Goal: Task Accomplishment & Management: Use online tool/utility

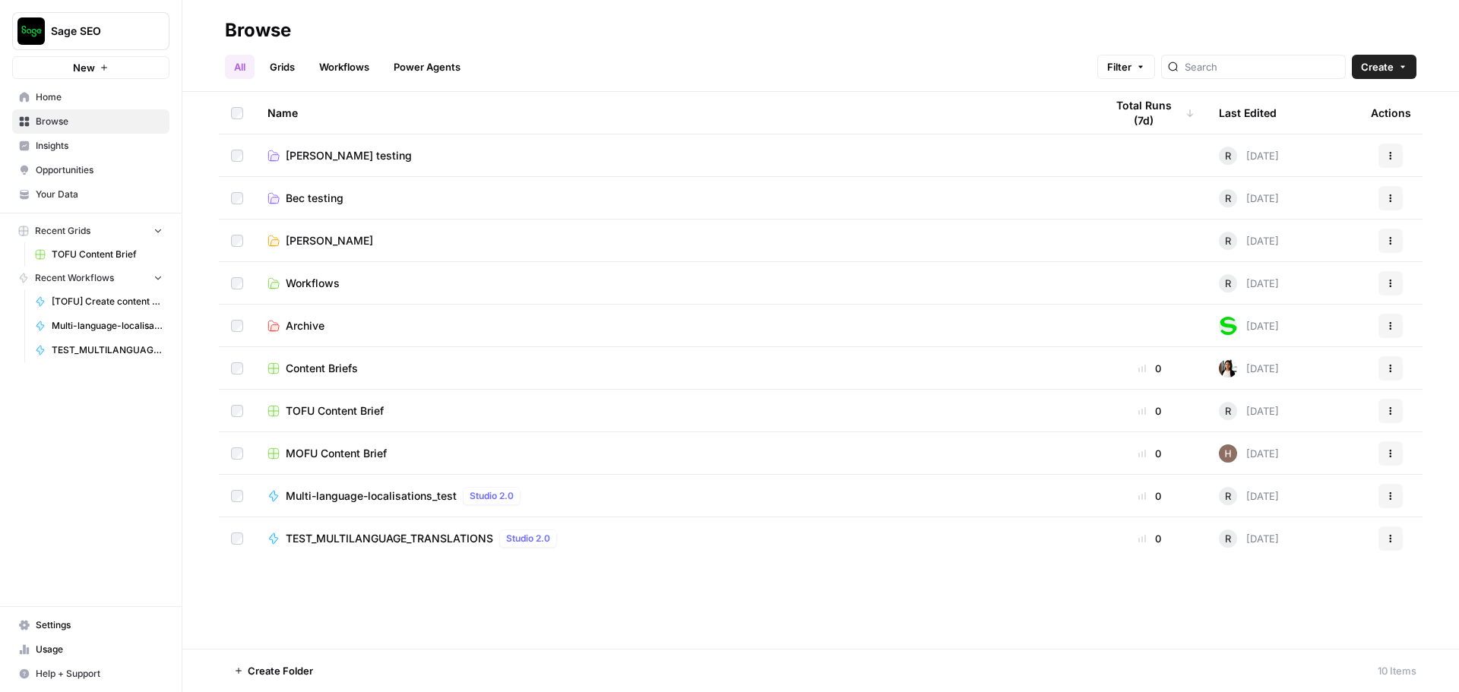
click at [415, 496] on span "Multi-language-localisations_test" at bounding box center [371, 496] width 171 height 15
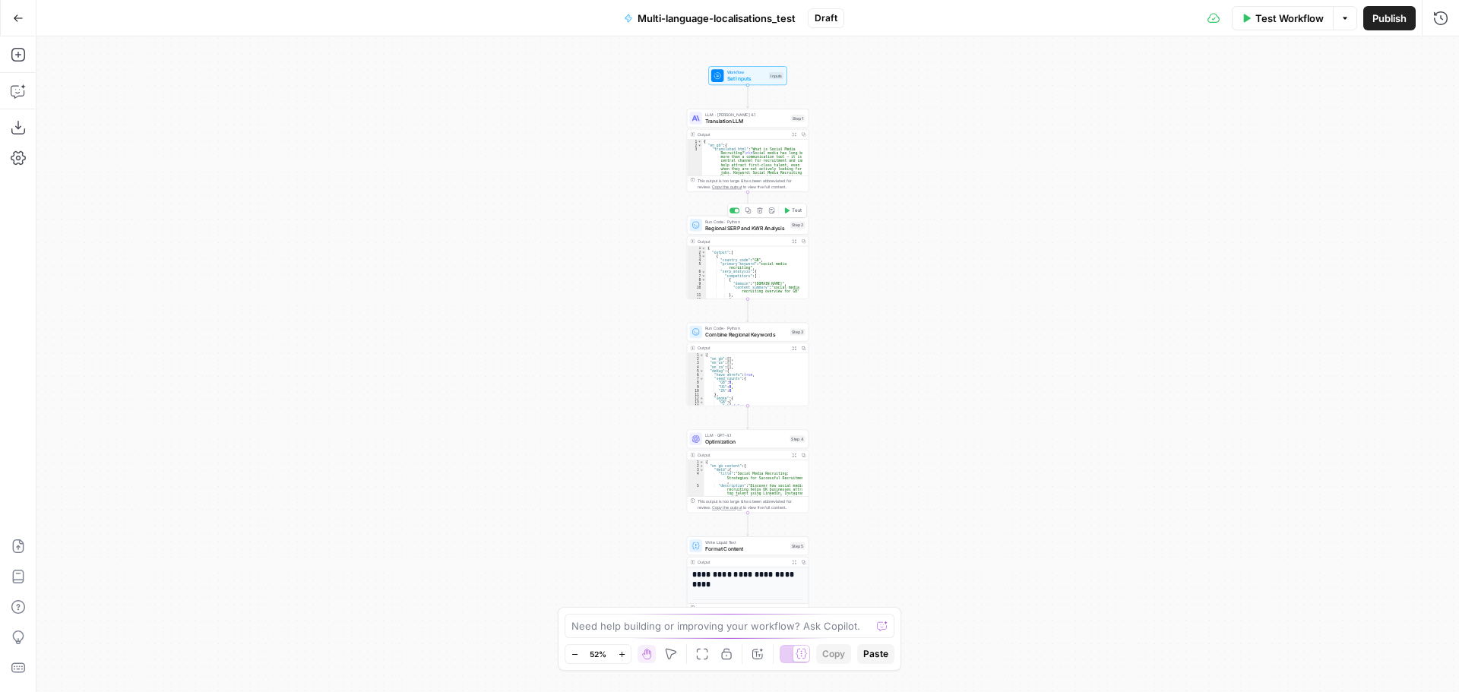
click at [755, 225] on span "Regional SERP and KWR Analysis" at bounding box center [746, 228] width 82 height 8
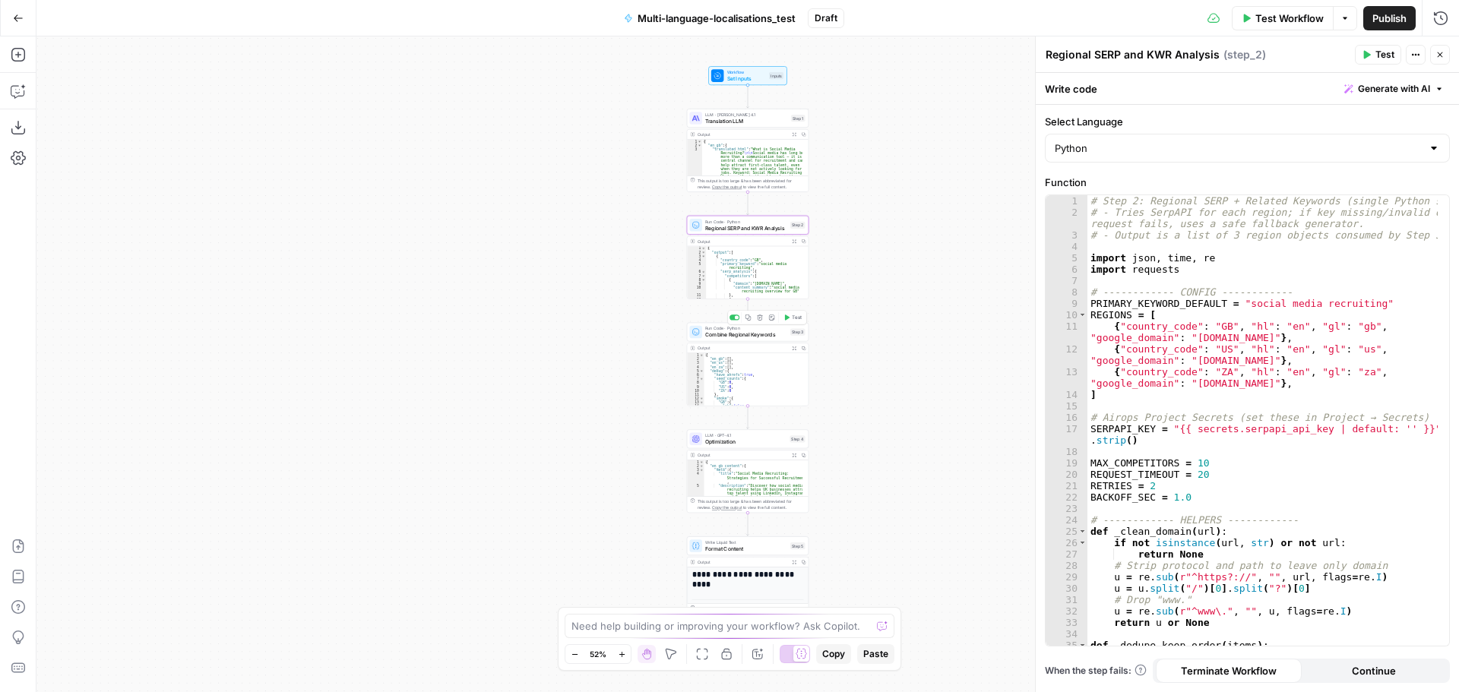
click at [747, 330] on span "Run Code · Python" at bounding box center [746, 328] width 82 height 6
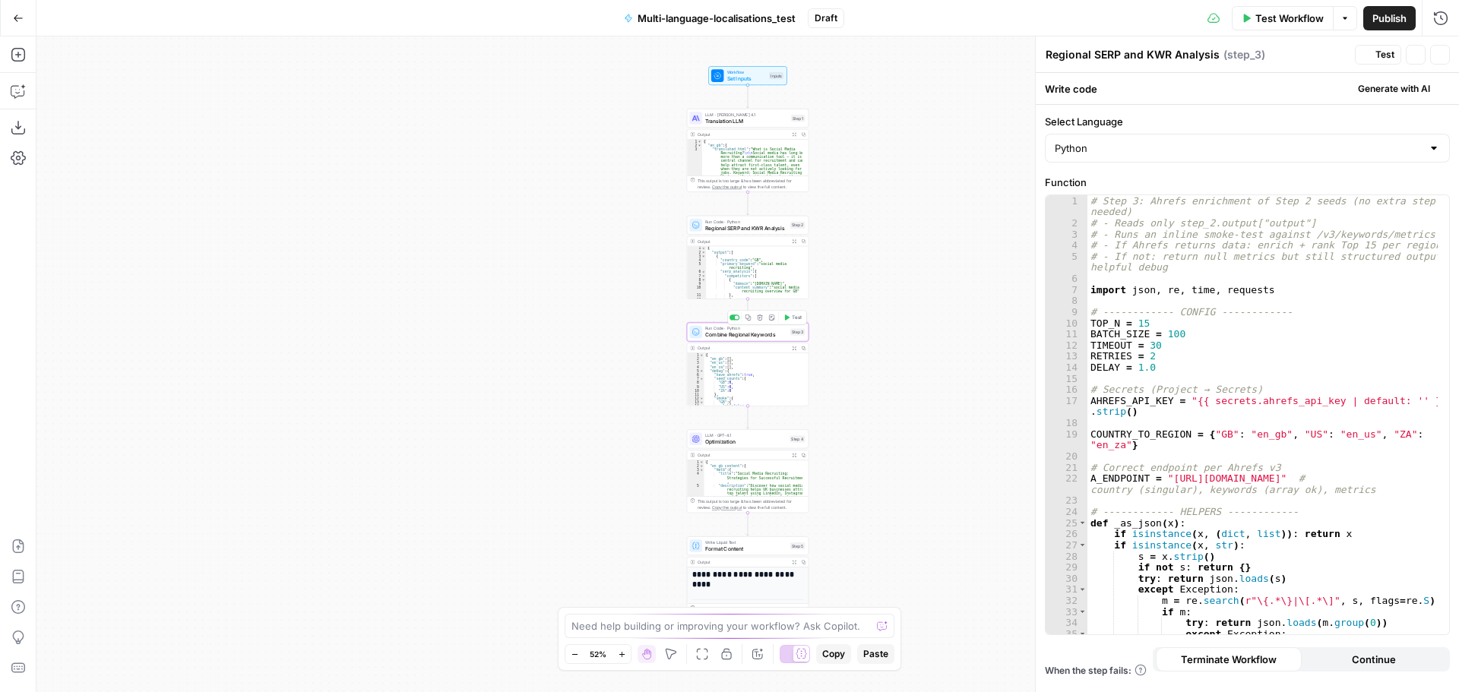
type textarea "Combine Regional Keywords"
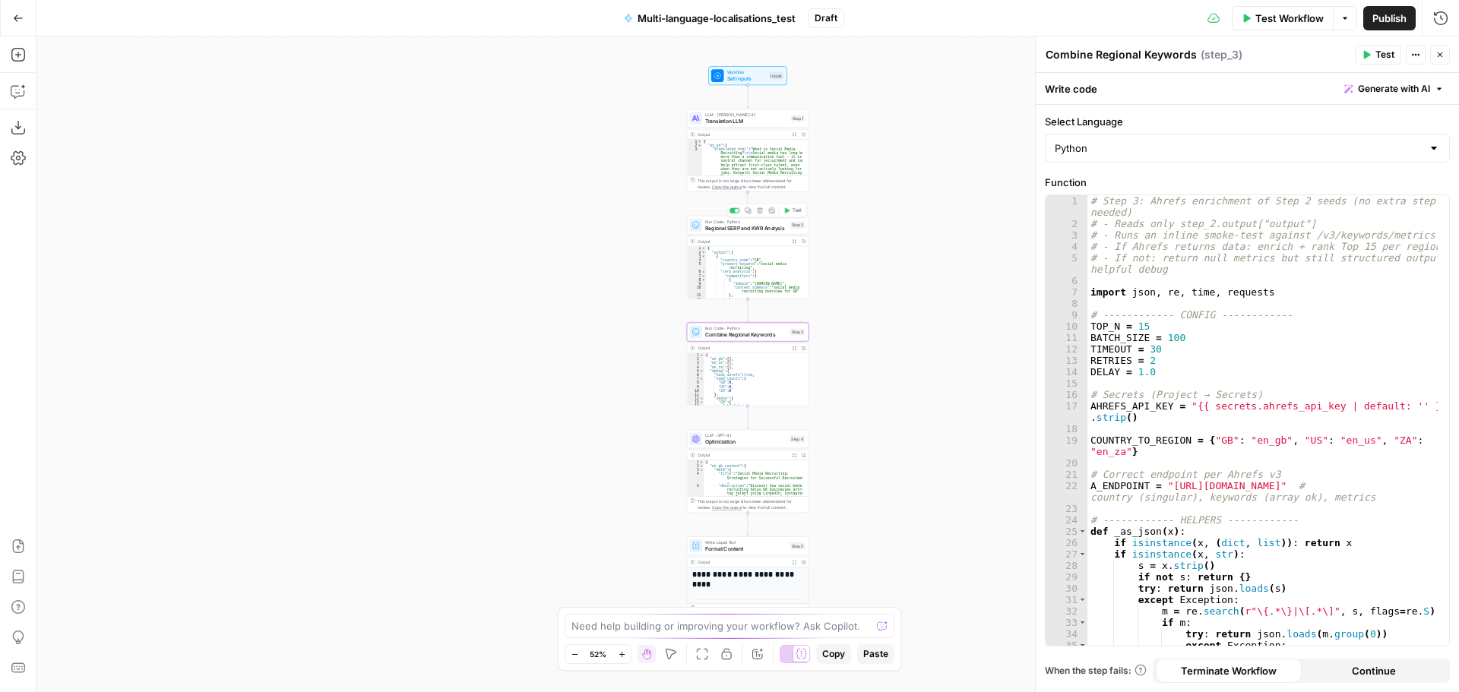
click at [746, 224] on span "Regional SERP and KWR Analysis" at bounding box center [746, 228] width 82 height 8
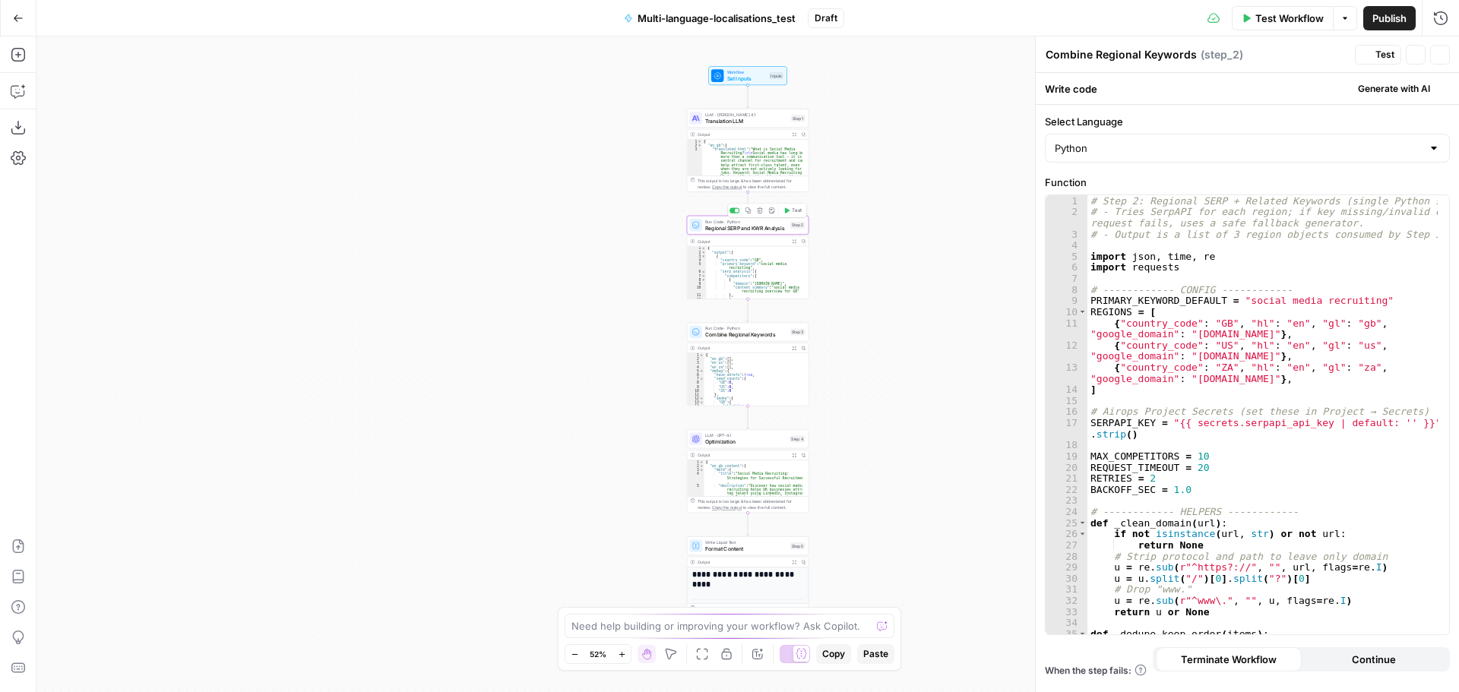
type textarea "Regional SERP and KWR Analysis"
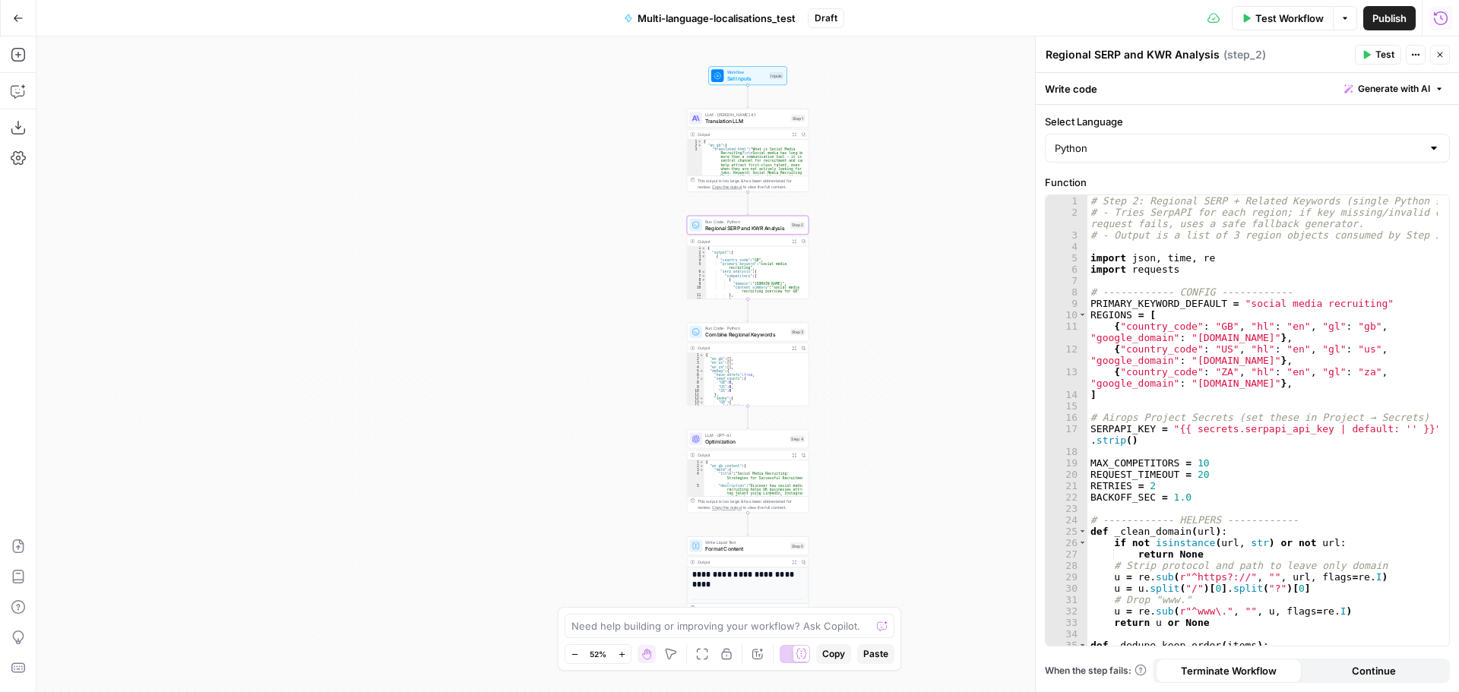
click at [1437, 17] on icon "button" at bounding box center [1440, 18] width 15 height 15
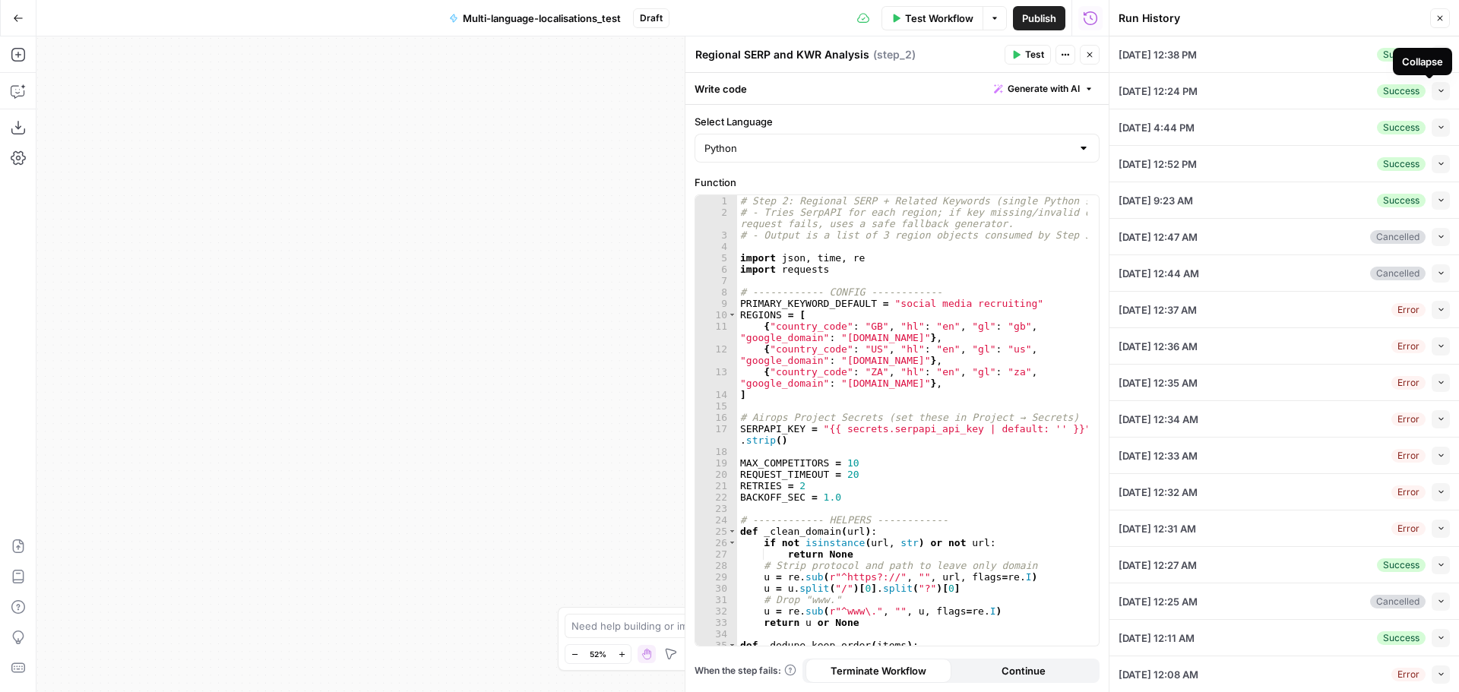
click at [1432, 58] on div "Collapse" at bounding box center [1422, 61] width 41 height 15
click at [1435, 54] on button "Collapse" at bounding box center [1441, 55] width 18 height 18
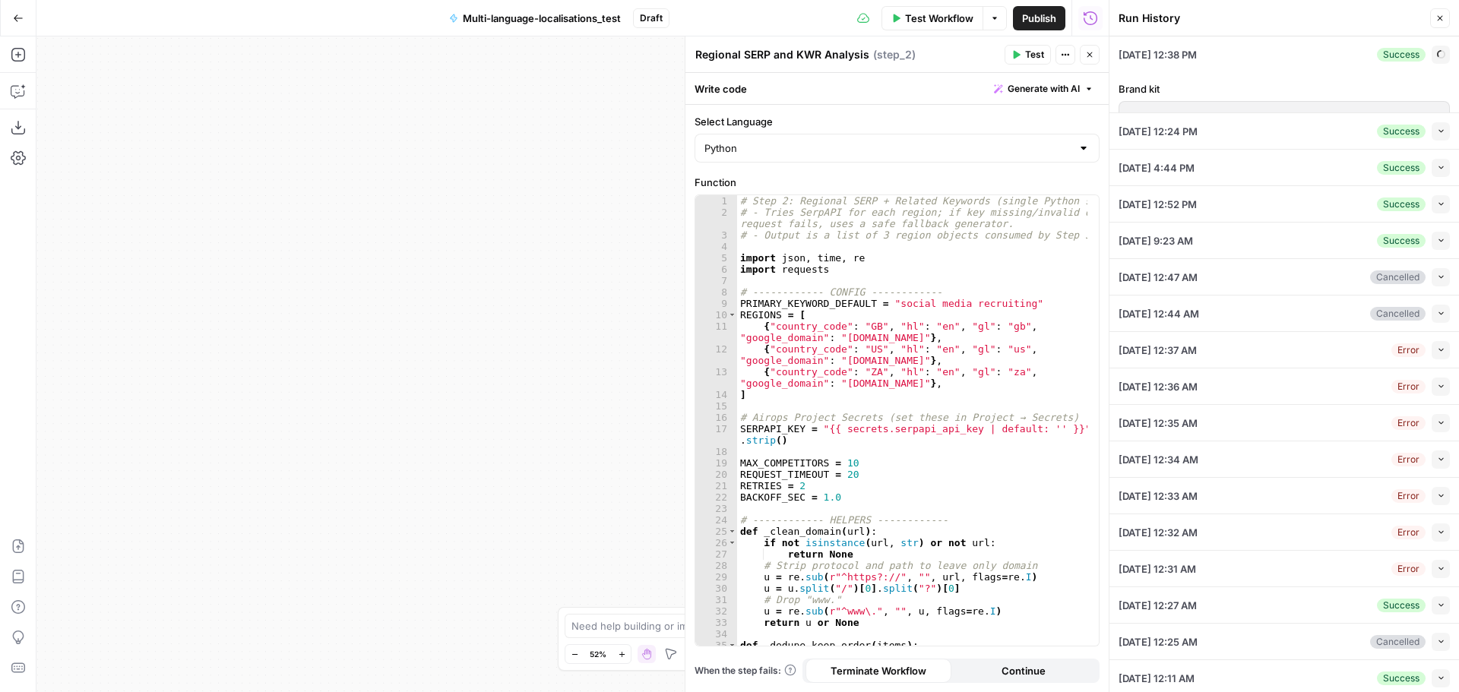
type input "Sage"
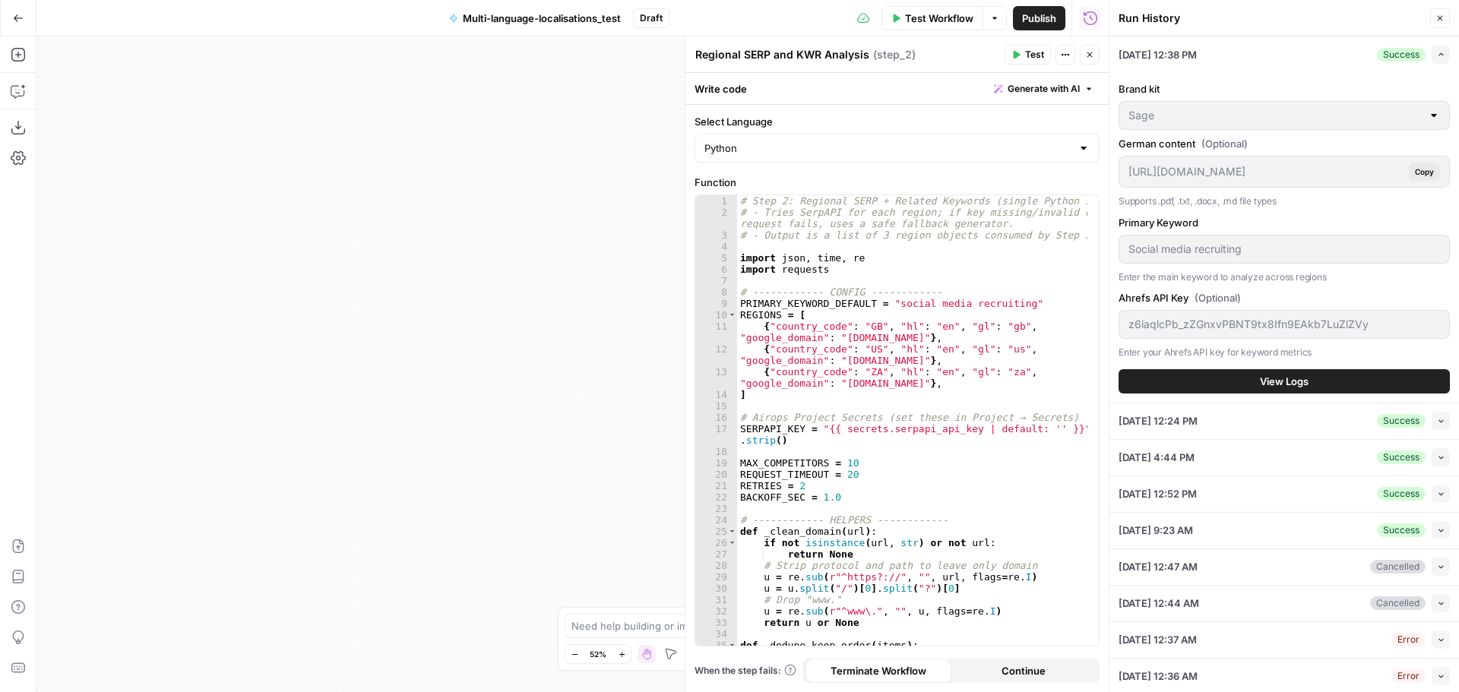
click at [1252, 378] on button "View Logs" at bounding box center [1283, 381] width 331 height 24
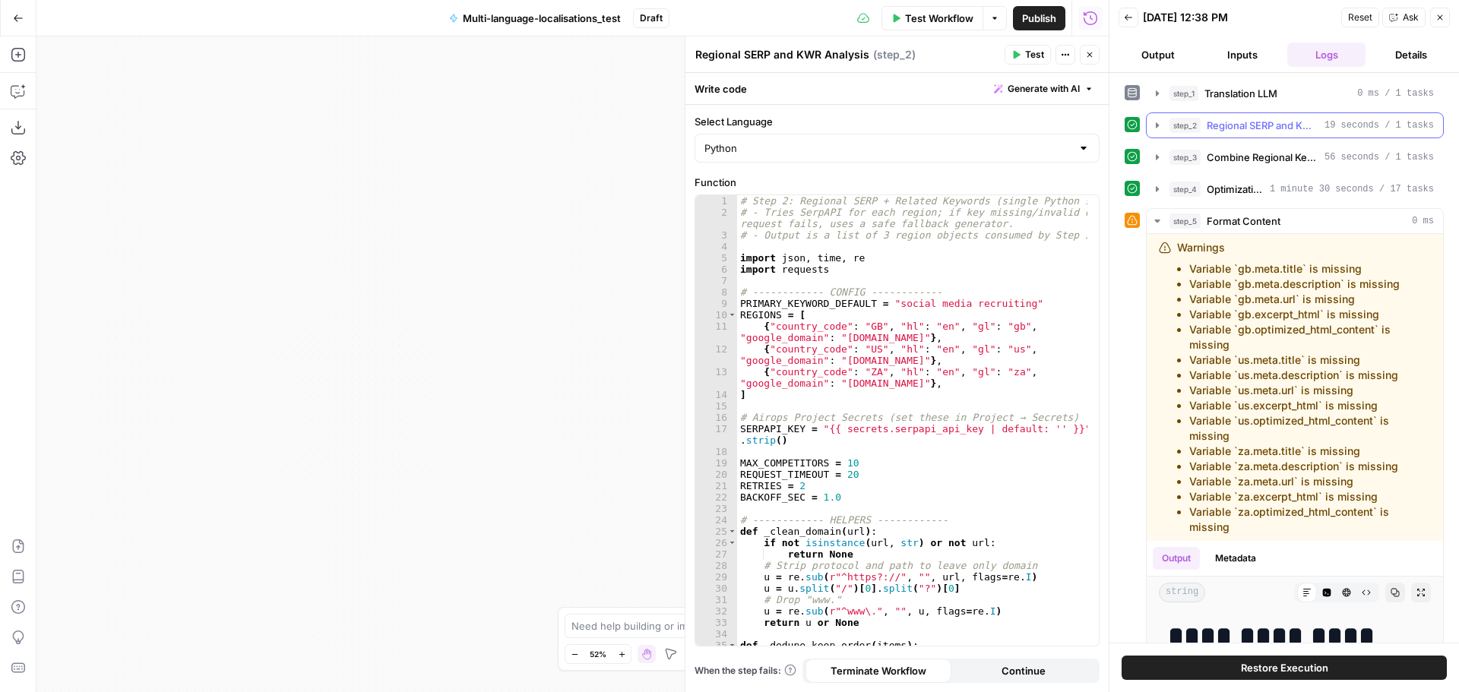
click at [1160, 127] on icon "button" at bounding box center [1157, 125] width 12 height 12
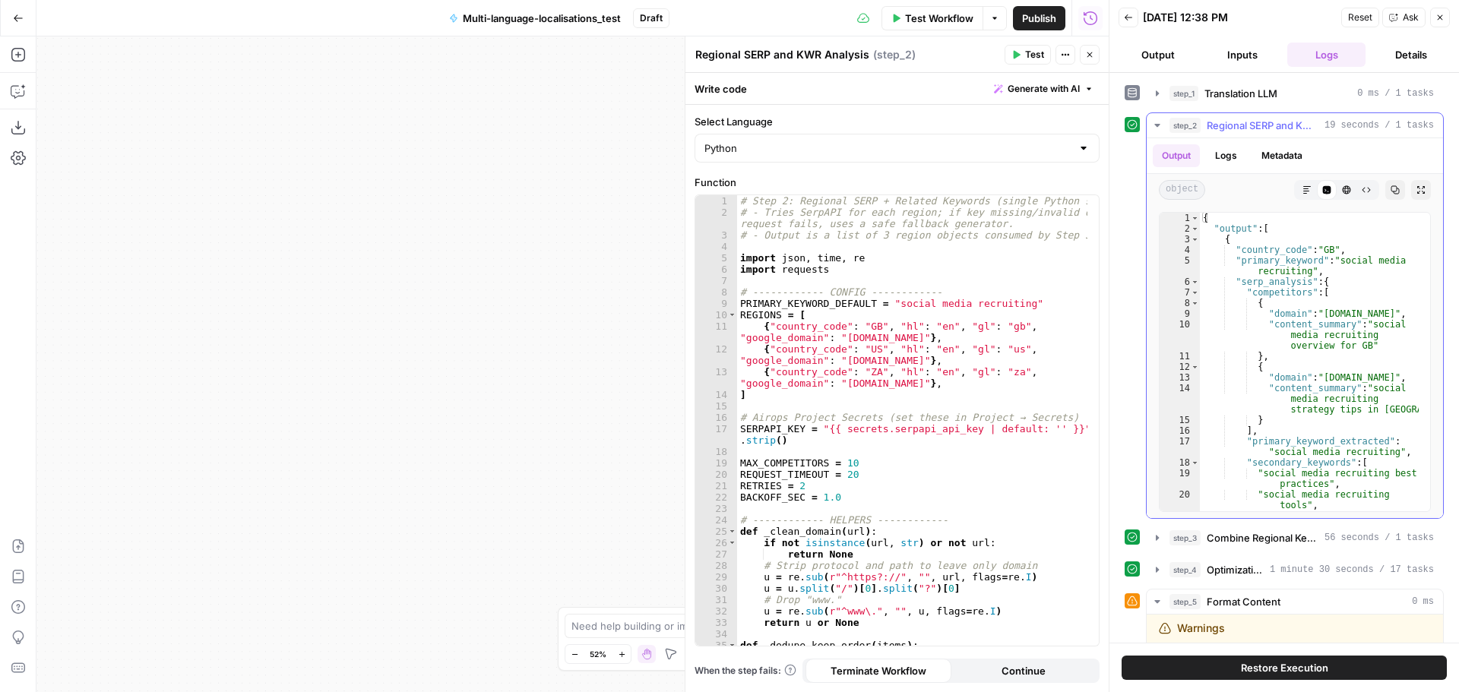
click at [1155, 131] on icon "button" at bounding box center [1157, 125] width 12 height 12
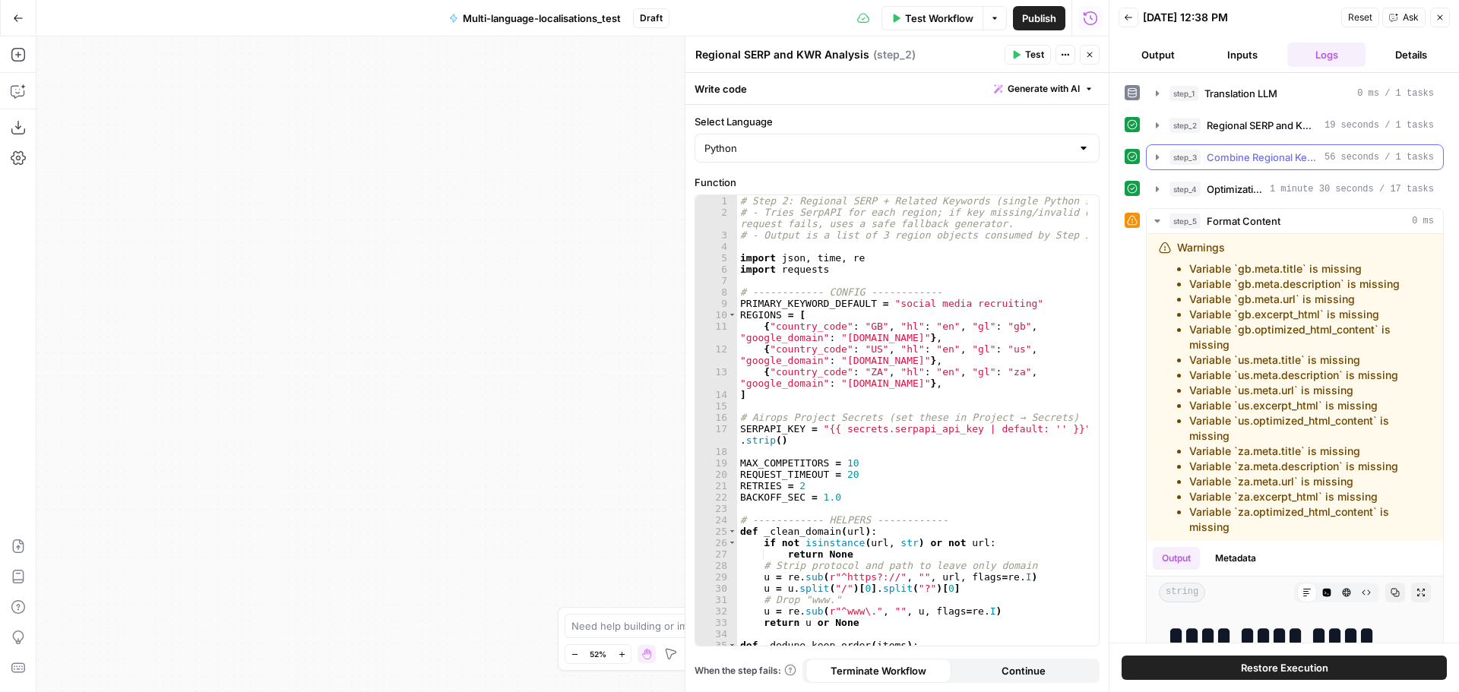
click at [1160, 156] on icon "button" at bounding box center [1157, 157] width 12 height 12
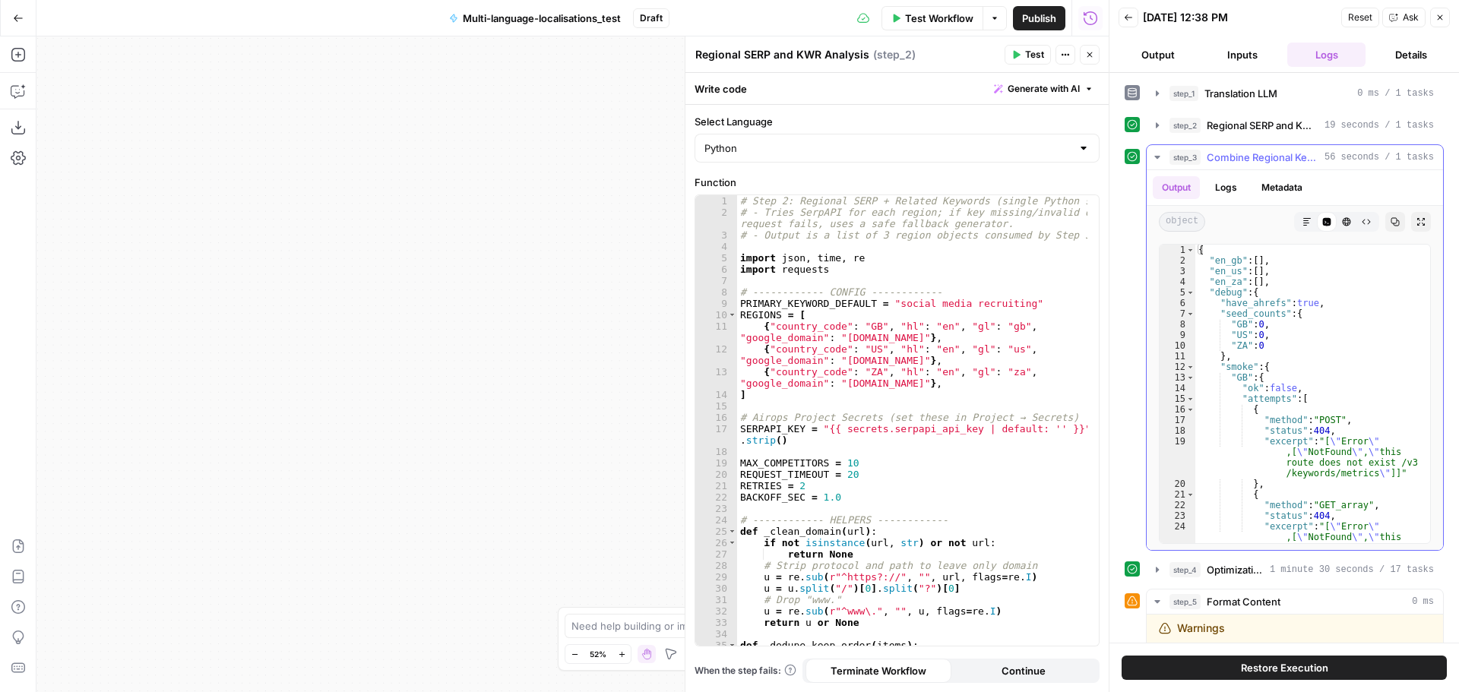
click at [1365, 473] on div "{ "en_gb" : [ ] , "en_us" : [ ] , "en_za" : [ ] , "debug" : { "have_ahrefs" : t…" at bounding box center [1306, 421] width 223 height 352
type textarea "**********"
drag, startPoint x: 1367, startPoint y: 474, endPoint x: 1318, endPoint y: 474, distance: 49.4
click at [1318, 474] on div "{ "en_gb" : [ ] , "en_us" : [ ] , "en_za" : [ ] , "debug" : { "have_ahrefs" : t…" at bounding box center [1306, 421] width 223 height 352
click at [1293, 473] on div "{ "en_gb" : [ ] , "en_us" : [ ] , "en_za" : [ ] , "debug" : { "have_ahrefs" : t…" at bounding box center [1306, 421] width 223 height 352
